Goal: Find specific page/section: Find specific page/section

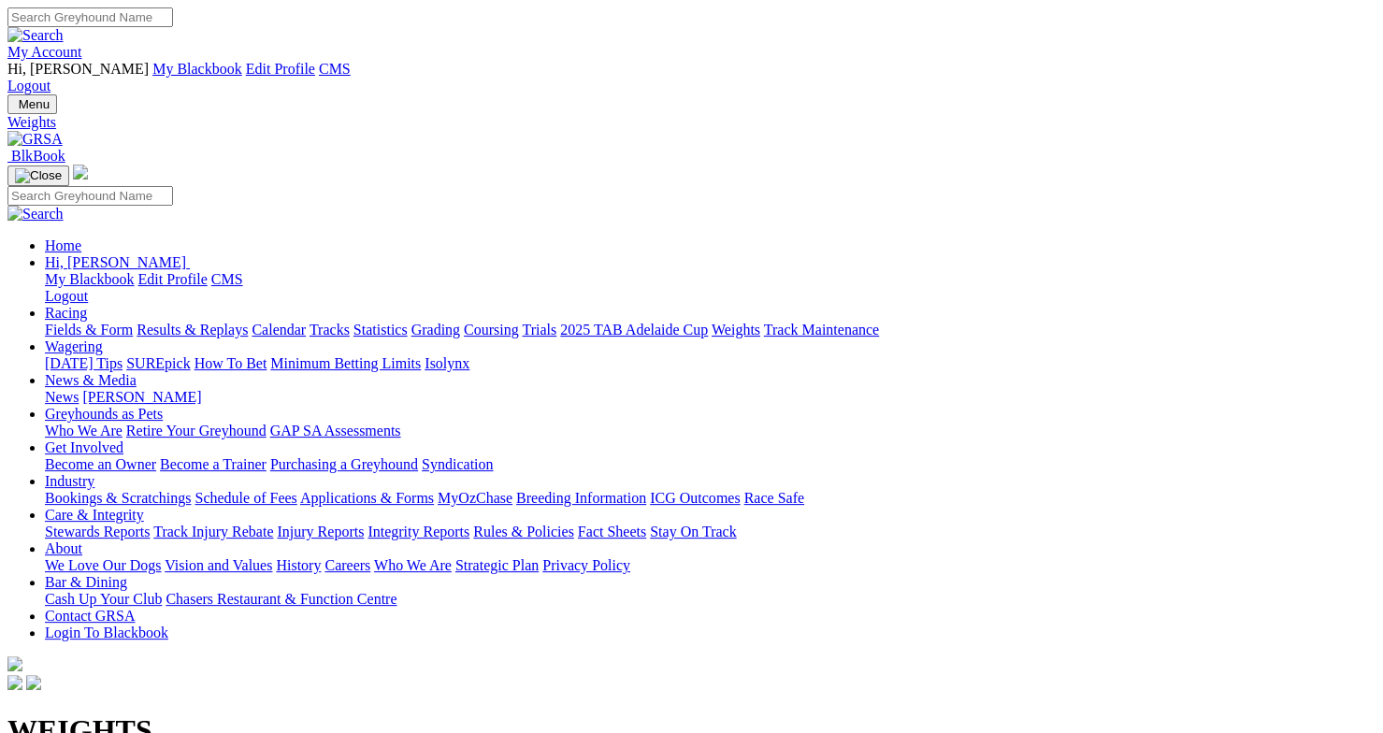
click at [116, 322] on link "Fields & Form" at bounding box center [89, 330] width 88 height 16
click at [248, 322] on link "Results & Replays" at bounding box center [192, 330] width 111 height 16
